Goal: Information Seeking & Learning: Learn about a topic

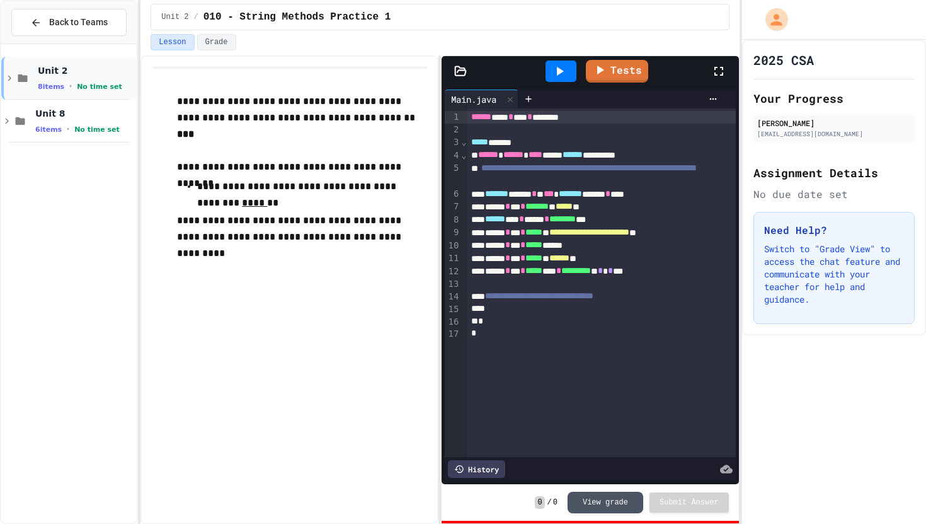
click at [44, 74] on span "Unit 2" at bounding box center [86, 70] width 96 height 11
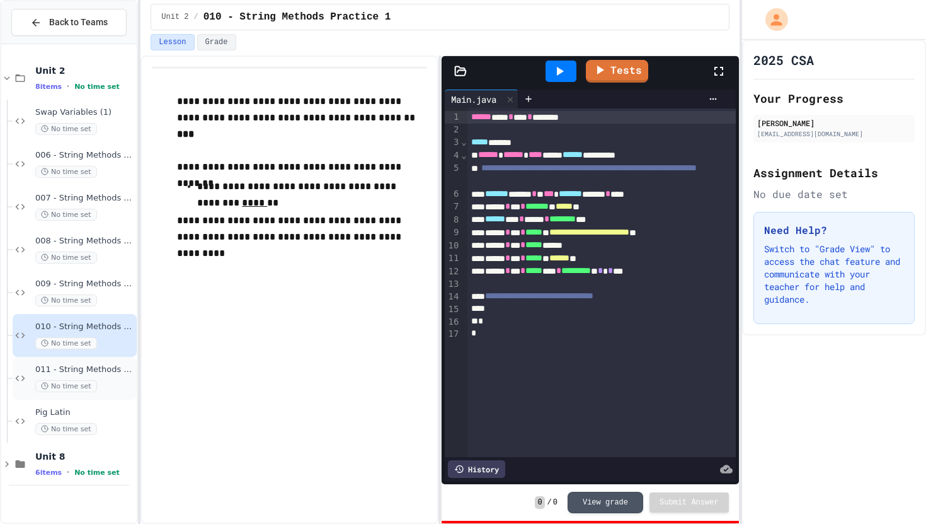
click at [103, 367] on span "011 - String Methods Practice 2" at bounding box center [84, 369] width 99 height 11
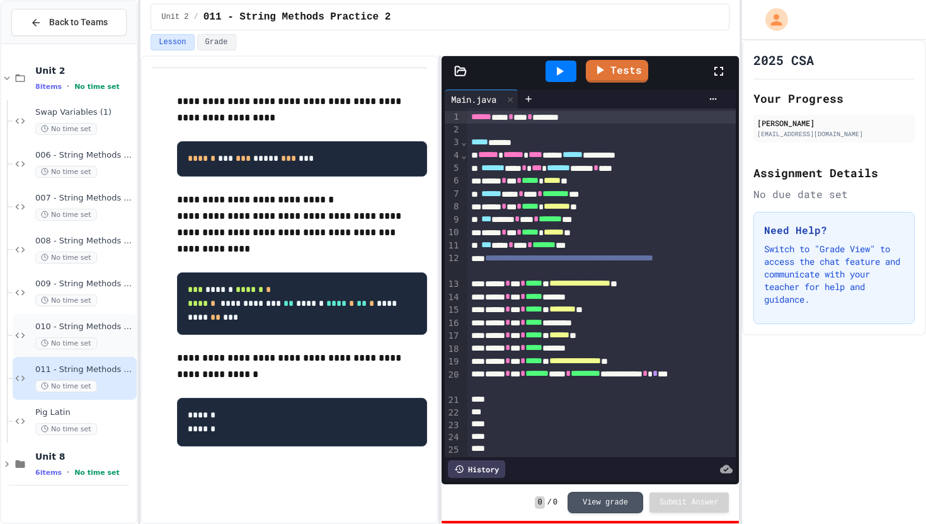
click at [87, 328] on span "010 - String Methods Practice 1" at bounding box center [84, 326] width 99 height 11
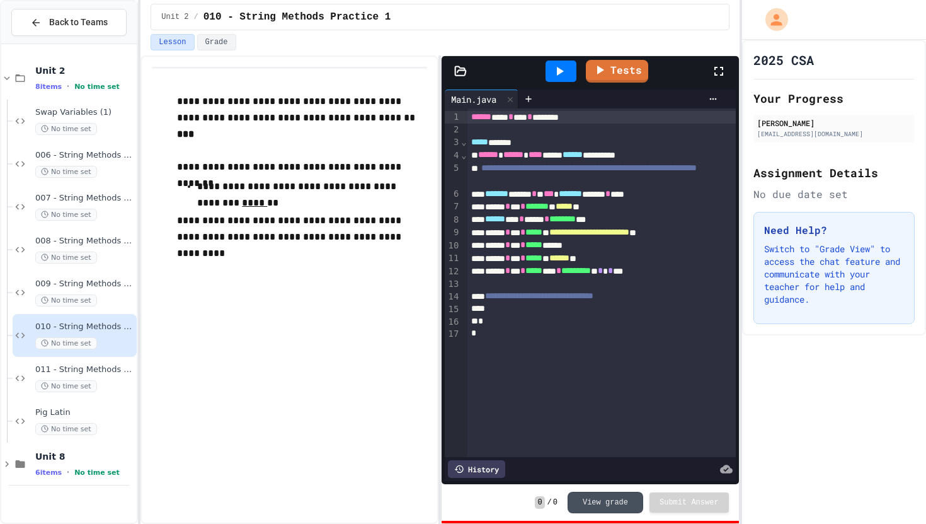
click at [570, 502] on button "View grade" at bounding box center [606, 502] width 76 height 21
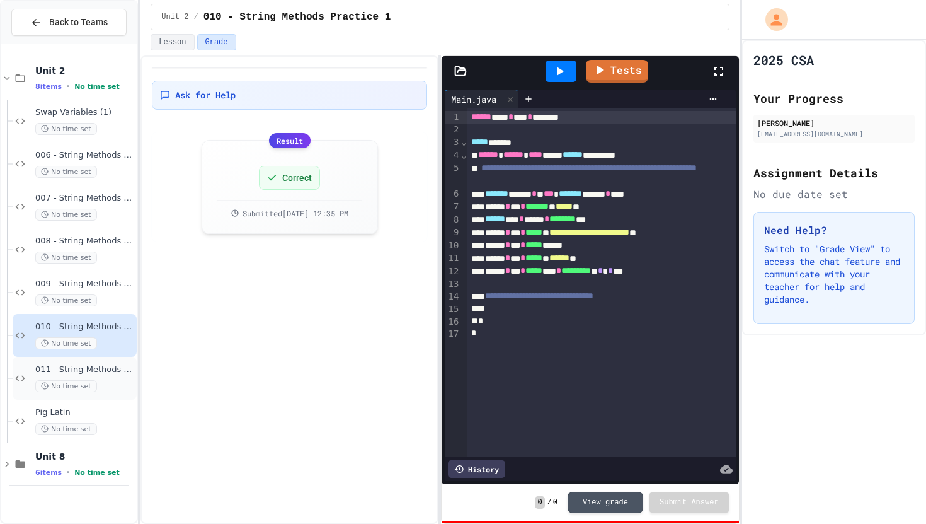
click at [98, 372] on span "011 - String Methods Practice 2" at bounding box center [84, 369] width 99 height 11
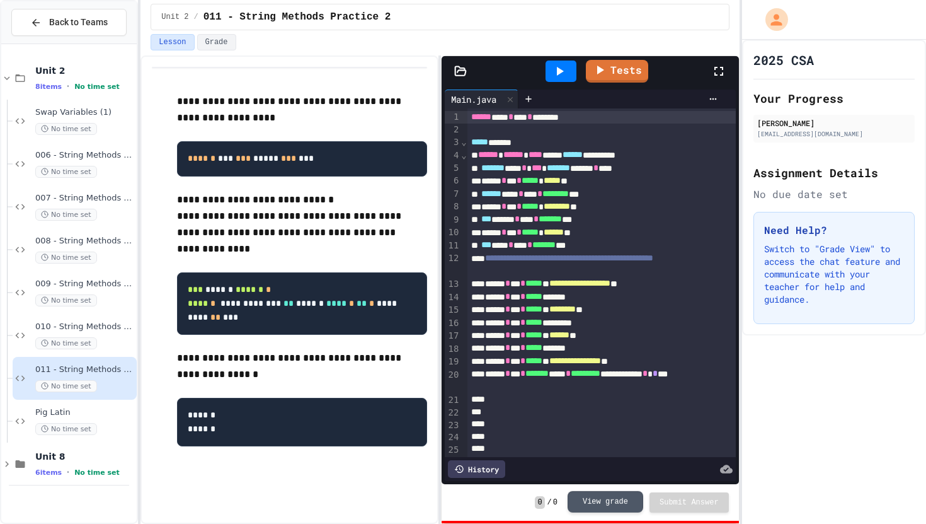
click at [609, 497] on button "View grade" at bounding box center [606, 501] width 76 height 21
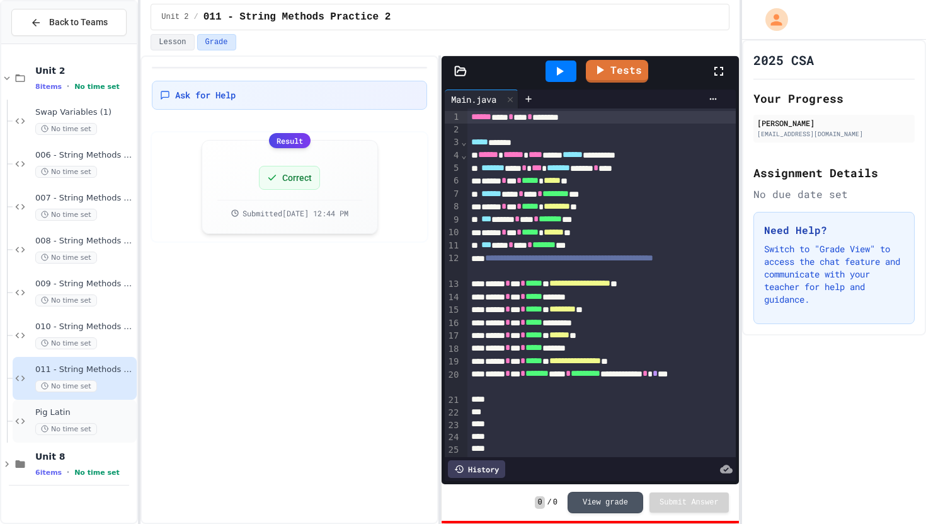
click at [110, 413] on span "Pig Latin" at bounding box center [84, 412] width 99 height 11
